Goal: Transaction & Acquisition: Purchase product/service

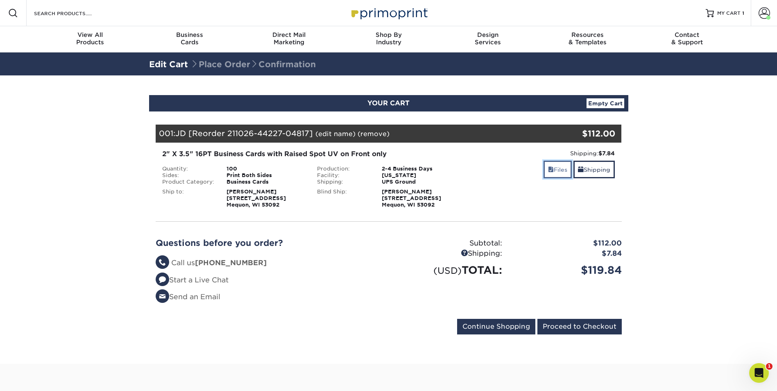
click at [556, 169] on link "Files" at bounding box center [557, 170] width 28 height 18
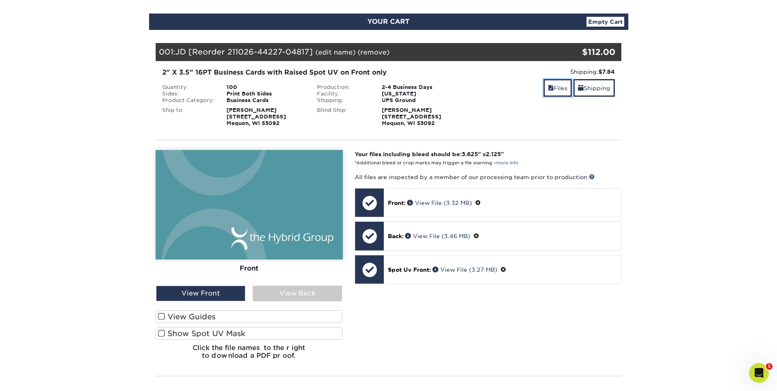
scroll to position [82, 0]
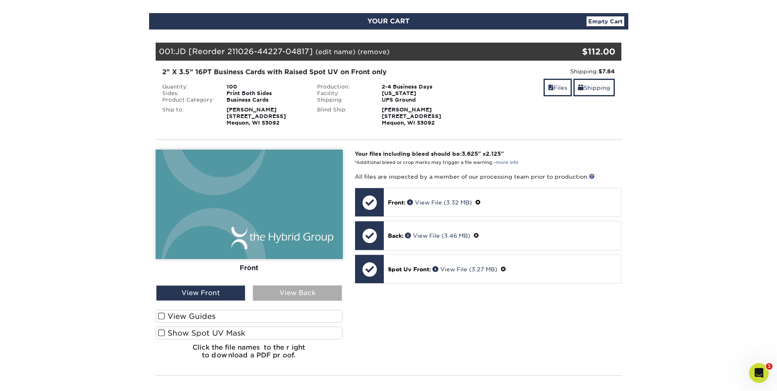
click at [288, 292] on div "View Back" at bounding box center [297, 293] width 89 height 16
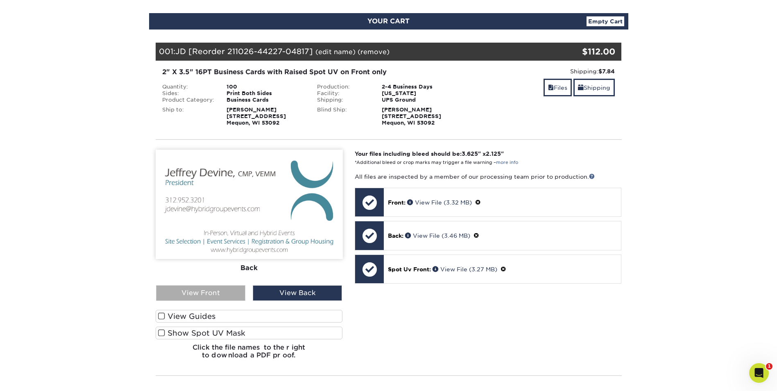
click at [220, 291] on div "View Front" at bounding box center [200, 293] width 89 height 16
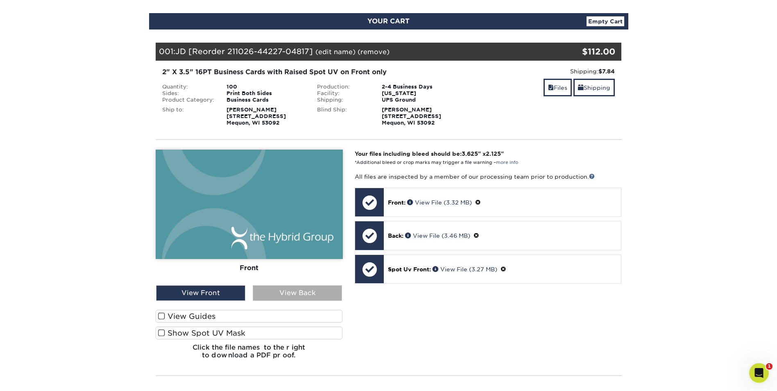
click at [287, 295] on div "View Back" at bounding box center [297, 293] width 89 height 16
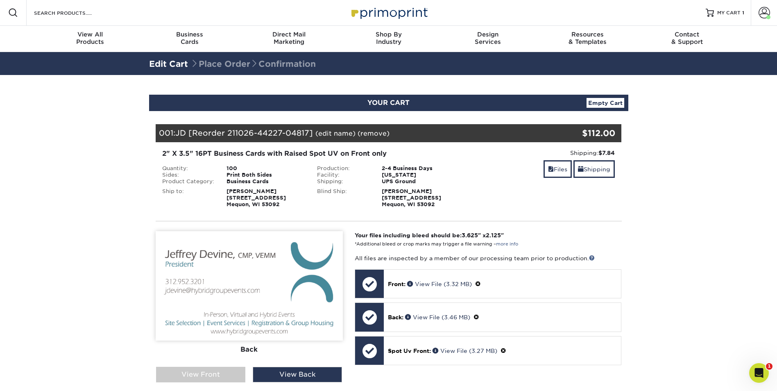
scroll to position [0, 0]
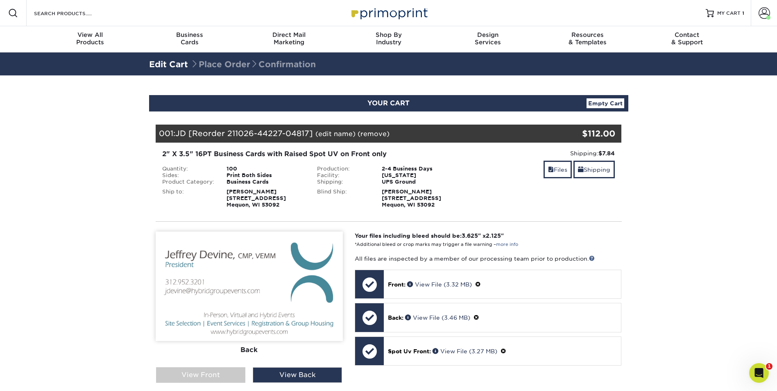
click at [174, 65] on link "Edit Cart" at bounding box center [168, 64] width 39 height 10
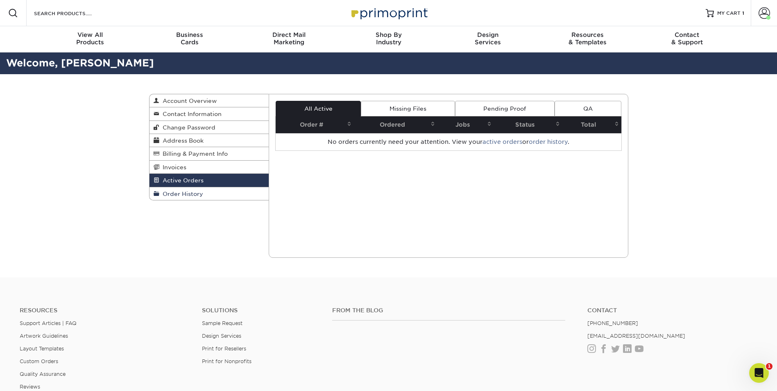
click at [180, 198] on link "Order History" at bounding box center [209, 193] width 120 height 13
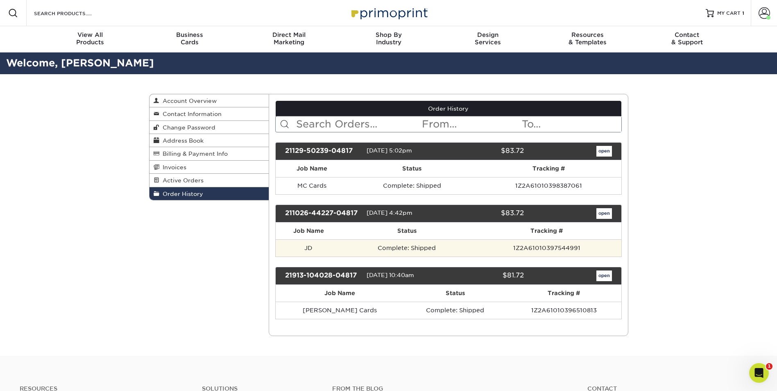
click at [461, 247] on td "Complete: Shipped" at bounding box center [406, 247] width 131 height 17
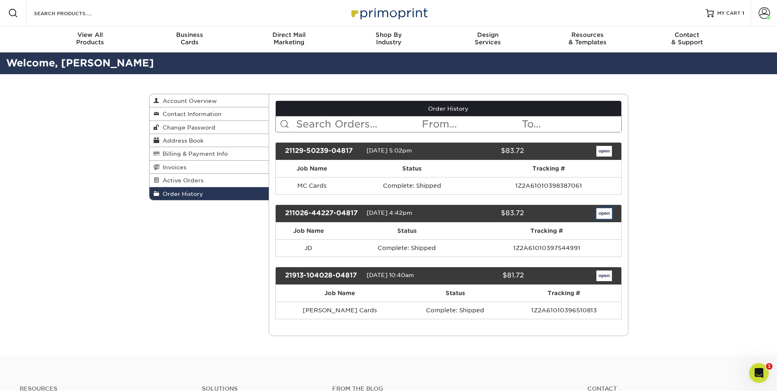
click at [602, 214] on link "open" at bounding box center [604, 213] width 16 height 11
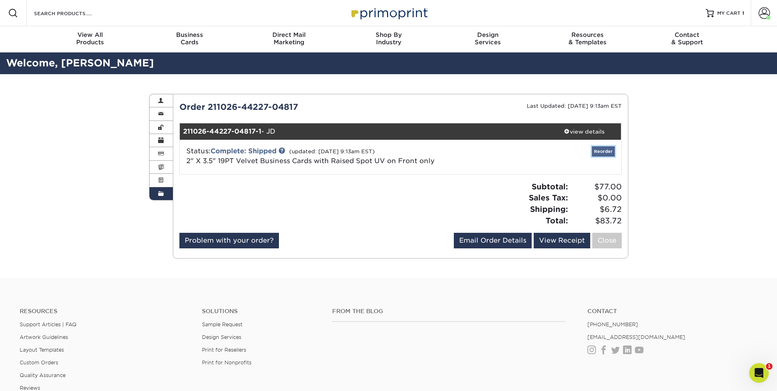
click at [604, 154] on link "Reorder" at bounding box center [603, 151] width 23 height 10
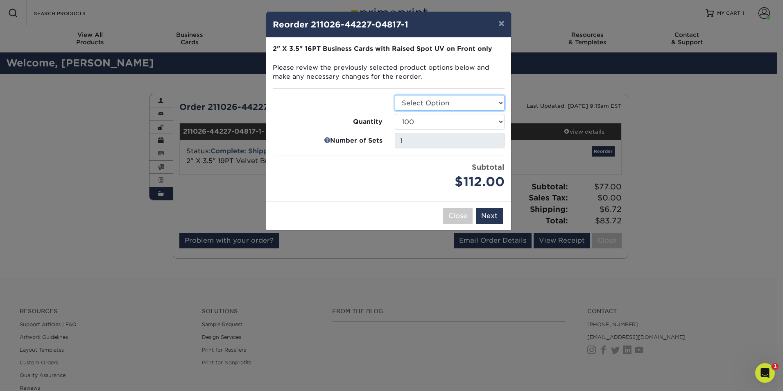
click at [406, 104] on select "Select Option Business Cards" at bounding box center [450, 103] width 110 height 16
select select "3b5148f1-0588-4f88-a218-97bcfdce65c1"
click at [395, 95] on select "Select Option Business Cards" at bounding box center [450, 103] width 110 height 16
click at [415, 124] on select "100 250 500" at bounding box center [450, 122] width 110 height 16
click at [395, 114] on select "100 250 500" at bounding box center [450, 122] width 110 height 16
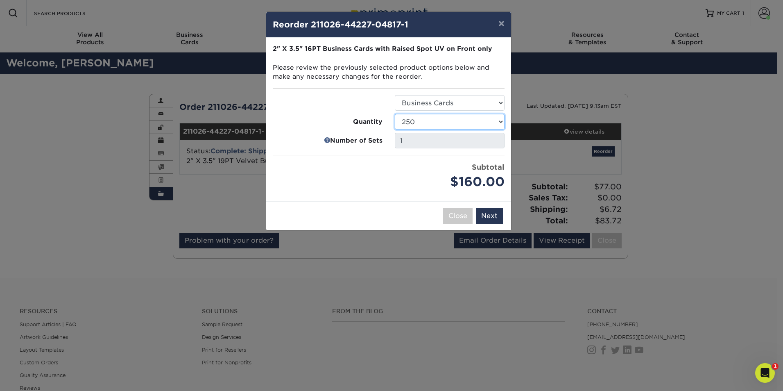
click at [416, 126] on select "100 250 500" at bounding box center [450, 122] width 110 height 16
click at [395, 114] on select "100 250 500" at bounding box center [450, 122] width 110 height 16
click at [414, 126] on select "100 250 500" at bounding box center [450, 122] width 110 height 16
select select "6237a36b-b046-4ef6-8fed-6cb9c22a5ece"
click at [395, 114] on select "100 250 500" at bounding box center [450, 122] width 110 height 16
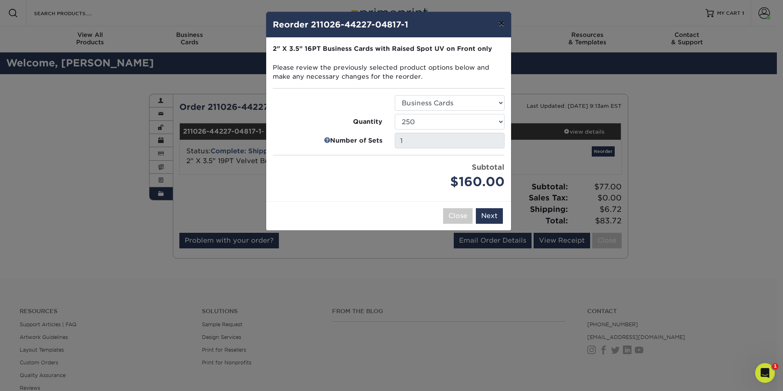
click at [503, 20] on button "×" at bounding box center [501, 23] width 19 height 23
